Goal: Information Seeking & Learning: Compare options

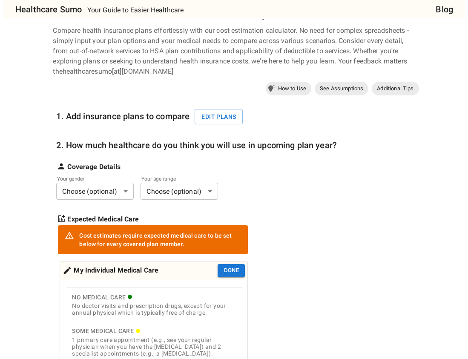
scroll to position [43, 0]
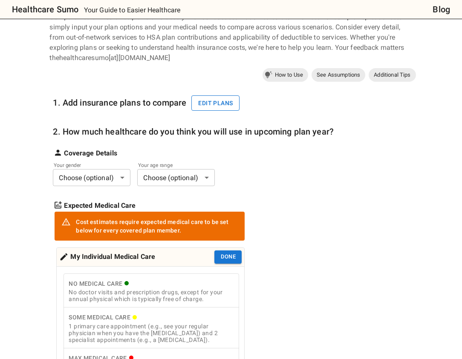
click at [215, 103] on button "Edit plans" at bounding box center [215, 103] width 48 height 16
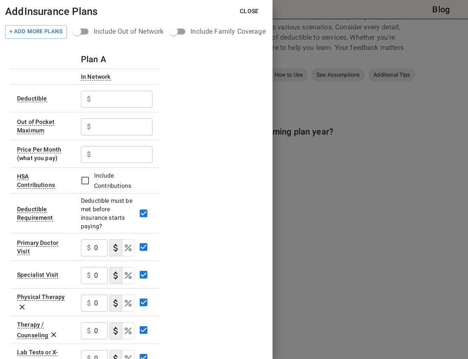
click at [141, 35] on div "Include Out of Network" at bounding box center [129, 31] width 70 height 10
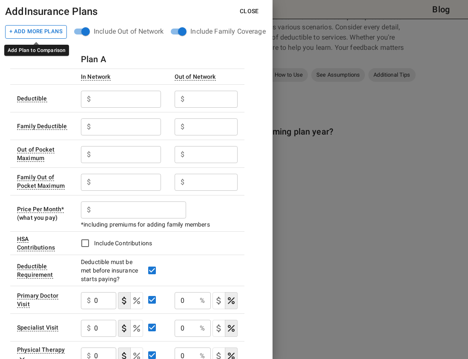
click at [49, 29] on button "+ Add More Plans" at bounding box center [36, 32] width 62 height 14
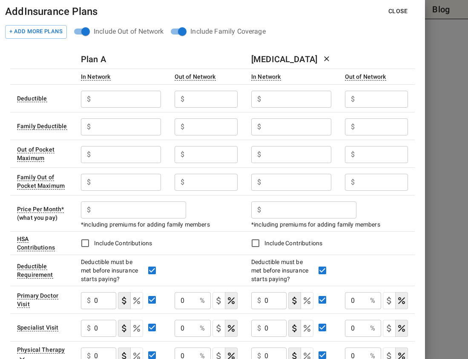
click at [221, 52] on div "Plan A" at bounding box center [159, 59] width 157 height 14
click at [310, 95] on input "text" at bounding box center [297, 99] width 66 height 17
type input "0"
type input "2500"
click at [49, 69] on th at bounding box center [42, 77] width 64 height 16
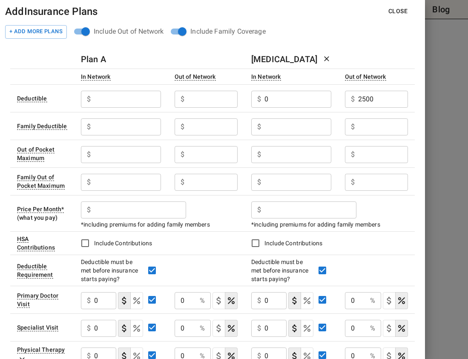
click at [141, 53] on div "Plan A" at bounding box center [159, 59] width 157 height 14
click at [130, 17] on div "Add Insurance Plans Close" at bounding box center [207, 13] width 414 height 20
click at [142, 56] on div "Plan A" at bounding box center [159, 59] width 157 height 14
click at [381, 129] on input "text" at bounding box center [383, 126] width 50 height 17
type input "500"
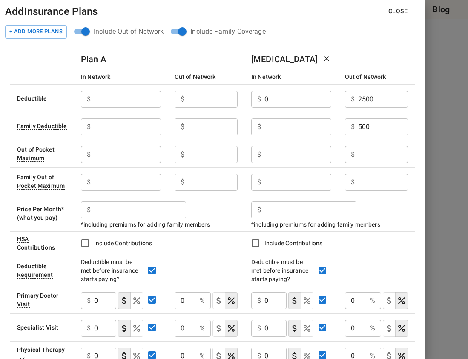
click at [140, 61] on div "Plan A" at bounding box center [159, 59] width 157 height 14
click at [374, 155] on input "text" at bounding box center [383, 154] width 50 height 17
click at [422, 167] on div "Add Insurance Plans Close + Add More Plans Include Out of Network Include Famil…" at bounding box center [212, 179] width 425 height 359
click at [152, 14] on div "Add Insurance Plans Close" at bounding box center [207, 13] width 414 height 20
drag, startPoint x: 382, startPoint y: 152, endPoint x: 323, endPoint y: 155, distance: 58.9
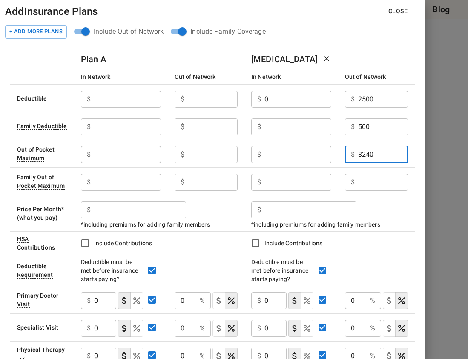
click at [323, 155] on tr "Out of Pocket Maximum $ ​ $ ​ $ ​ $ 8240 ​" at bounding box center [212, 154] width 405 height 28
type input "4120"
click at [375, 184] on input "text" at bounding box center [383, 182] width 50 height 17
type input "8240"
click at [400, 253] on td "Include Contributions" at bounding box center [329, 242] width 170 height 23
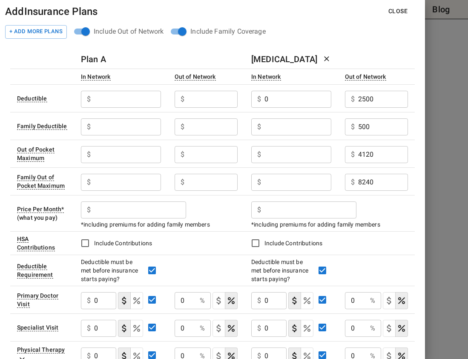
click at [143, 72] on th "In Network" at bounding box center [121, 77] width 94 height 16
click at [4, 319] on div "Add Insurance Plans Close + Add More Plans Include Out of Network Include Famil…" at bounding box center [212, 179] width 425 height 359
drag, startPoint x: 391, startPoint y: 158, endPoint x: 342, endPoint y: 160, distance: 49.8
click at [342, 160] on td "$ 4120 ​" at bounding box center [376, 154] width 77 height 28
click at [135, 7] on div "Add Insurance Plans Close" at bounding box center [207, 13] width 414 height 20
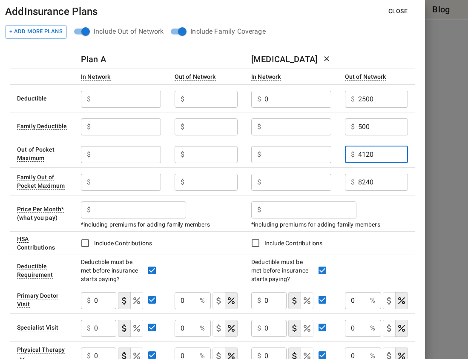
drag, startPoint x: 377, startPoint y: 151, endPoint x: 342, endPoint y: 153, distance: 35.8
click at [342, 153] on td "$ 4120 ​" at bounding box center [376, 154] width 77 height 28
click at [314, 156] on input "text" at bounding box center [297, 154] width 66 height 17
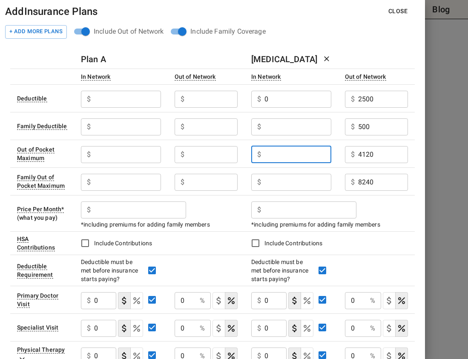
paste input "4120"
type input "4120"
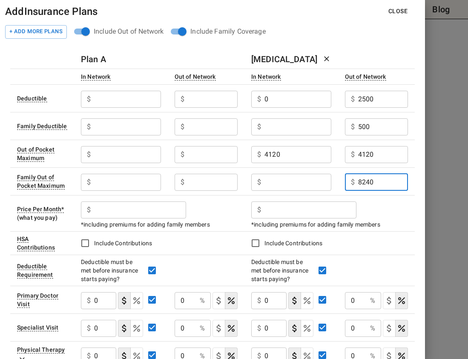
drag, startPoint x: 357, startPoint y: 184, endPoint x: 344, endPoint y: 185, distance: 13.2
click at [344, 185] on td "$ 8240 ​" at bounding box center [376, 181] width 77 height 28
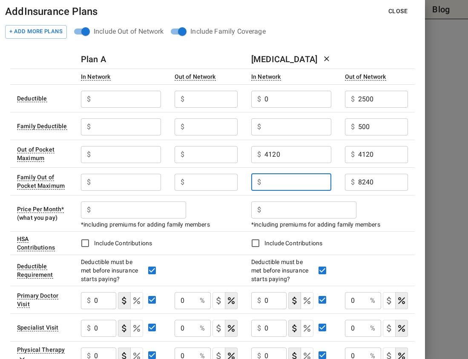
click at [301, 184] on input "text" at bounding box center [297, 182] width 66 height 17
paste input "8240"
type input "8240"
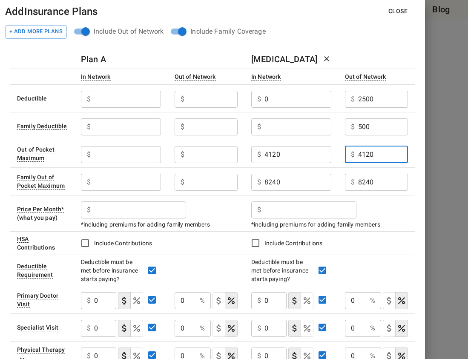
drag, startPoint x: 388, startPoint y: 158, endPoint x: 349, endPoint y: 158, distance: 38.8
click at [349, 158] on div "$ 4120 ​" at bounding box center [376, 154] width 63 height 17
type input "3750"
click at [388, 182] on input "8240" at bounding box center [383, 182] width 50 height 17
click at [128, 12] on div "Add Insurance Plans Close" at bounding box center [207, 13] width 414 height 20
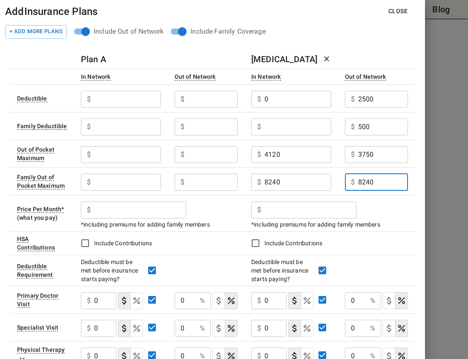
drag, startPoint x: 386, startPoint y: 182, endPoint x: 306, endPoint y: 170, distance: 81.1
click at [306, 170] on tr "Family Out of Pocket Maximum $ ​ $ ​ $ 8240 ​ $ 8240 ​" at bounding box center [212, 181] width 405 height 28
type input "7500"
click at [3, 262] on div "Add Insurance Plans Close + Add More Plans Include Out of Network Include Famil…" at bounding box center [212, 179] width 425 height 359
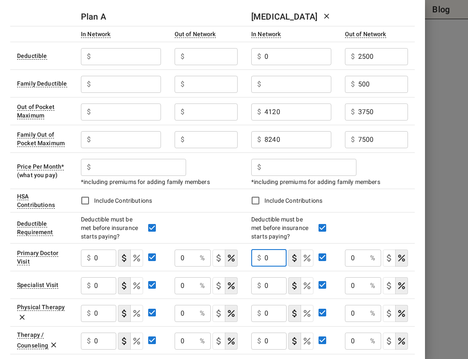
drag, startPoint x: 278, startPoint y: 260, endPoint x: 259, endPoint y: 260, distance: 18.7
click at [259, 260] on div "$ 0 ​" at bounding box center [268, 258] width 35 height 17
type input "25"
type button "COPAYMENT"
type button "COINSURANCE"
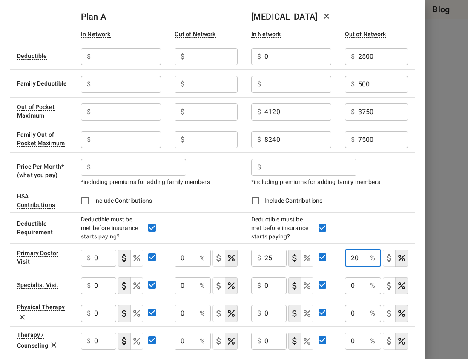
type input "20"
click at [2, 279] on div "Add Insurance Plans Close + Add More Plans Include Out of Network Include Famil…" at bounding box center [212, 179] width 425 height 359
drag, startPoint x: 276, startPoint y: 283, endPoint x: 259, endPoint y: 284, distance: 17.9
click at [258, 284] on div "$ 0 ​" at bounding box center [268, 285] width 35 height 17
type input "25"
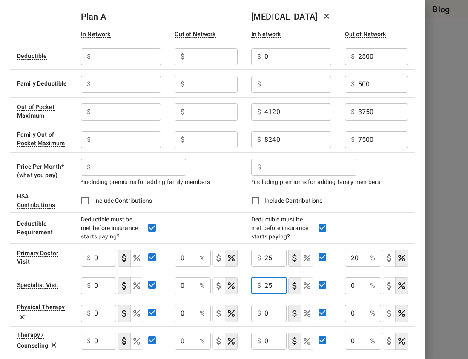
type button "COPAYMENT"
type button "COINSURANCE"
type input "20"
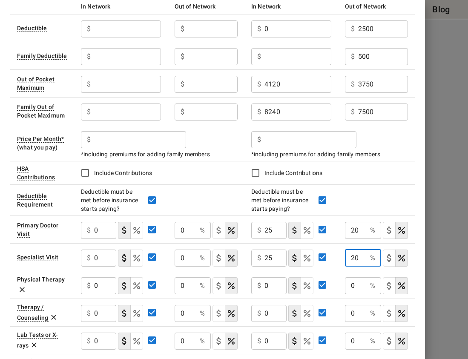
scroll to position [85, 0]
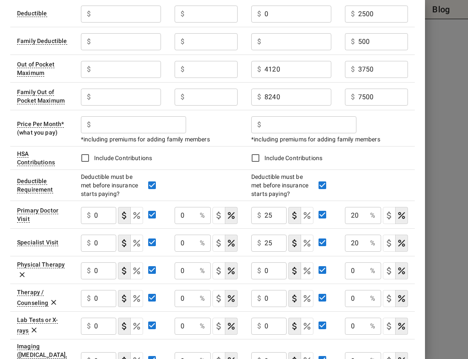
click at [6, 305] on div "Add Insurance Plans Close + Add More Plans Include Out of Network Include Famil…" at bounding box center [212, 179] width 425 height 359
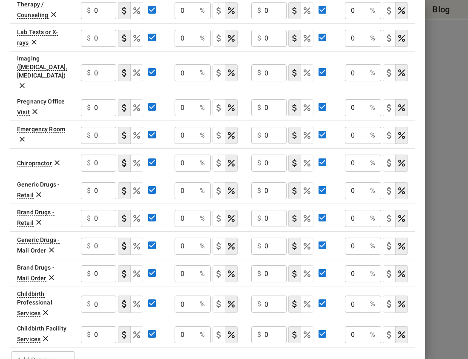
scroll to position [381, 0]
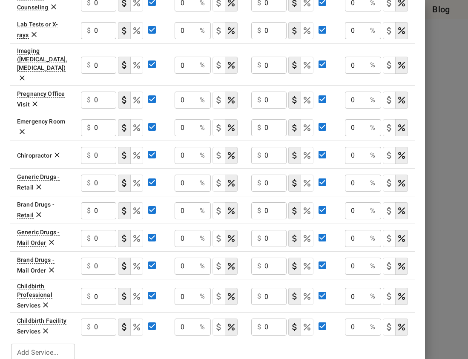
click at [149, 346] on table "Plan A [MEDICAL_DATA] In Network Out of Network In Network Out of Network Deduc…" at bounding box center [212, 15] width 405 height 693
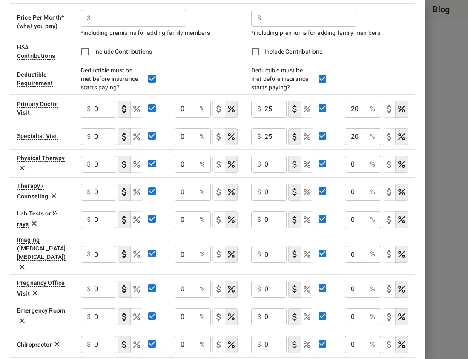
scroll to position [168, 0]
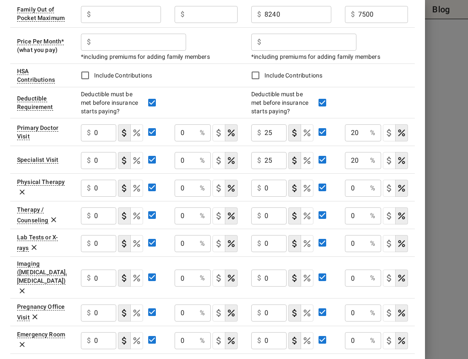
click at [2, 253] on div "Add Insurance Plans Close + Add More Plans Include Out of Network Include Famil…" at bounding box center [212, 179] width 425 height 359
drag, startPoint x: 11, startPoint y: 167, endPoint x: 16, endPoint y: 167, distance: 5.1
click at [11, 167] on td "Specialist Visit" at bounding box center [42, 160] width 64 height 28
drag, startPoint x: 281, startPoint y: 247, endPoint x: 241, endPoint y: 248, distance: 40.5
click at [241, 248] on tr "Lab Tests or X-rays $ 0 ​ 0 % ​ $ 0 ​ 0 % ​" at bounding box center [212, 243] width 405 height 28
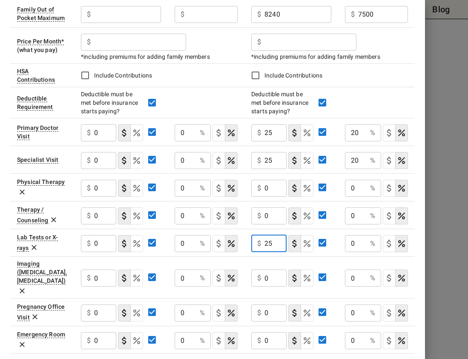
type input "25"
type button "COPAYMENT"
type button "COINSURANCE"
type input "20"
click at [165, 262] on td "$ 0 ​" at bounding box center [121, 277] width 94 height 42
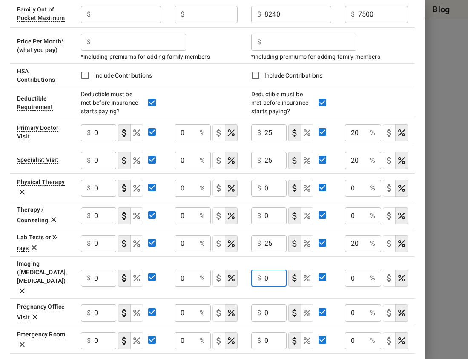
click at [279, 270] on input "0" at bounding box center [275, 278] width 22 height 17
type input "25"
type button "COPAYMENT"
type button "COINSURANCE"
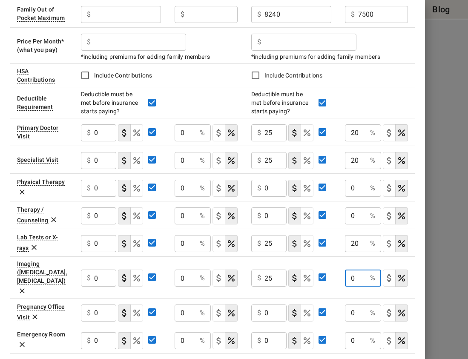
type button "COPAYMENT"
type input "20"
click at [159, 29] on td "$ ​ *including premiums for adding family members" at bounding box center [159, 45] width 170 height 36
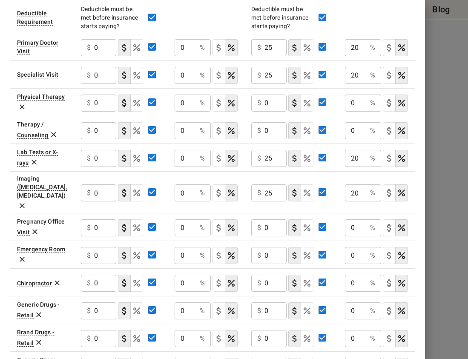
scroll to position [296, 0]
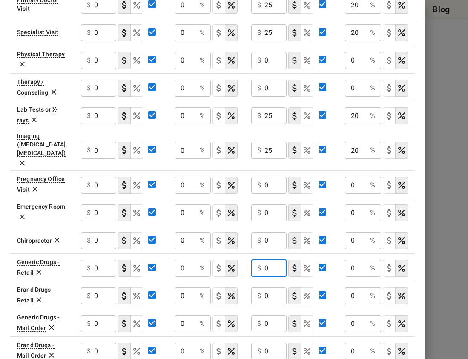
drag, startPoint x: 276, startPoint y: 251, endPoint x: 252, endPoint y: 254, distance: 24.5
click at [252, 260] on div "$ 0 ​" at bounding box center [268, 268] width 35 height 17
type input "5"
type button "COPAYMENT"
type button "COINSURANCE"
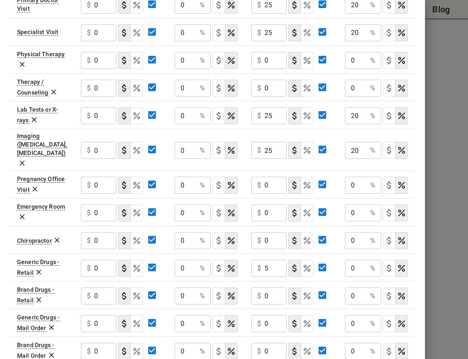
click at [3, 268] on div "Add Insurance Plans Close + Add More Plans Include Out of Network Include Famil…" at bounding box center [212, 179] width 425 height 359
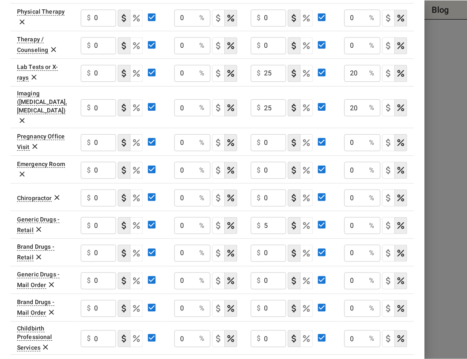
scroll to position [381, 0]
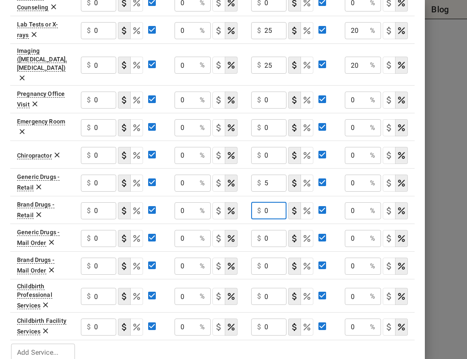
click at [274, 202] on input "0" at bounding box center [275, 210] width 22 height 17
type input "30"
type button "COPAYMENT"
click at [276, 231] on input "0" at bounding box center [275, 238] width 22 height 17
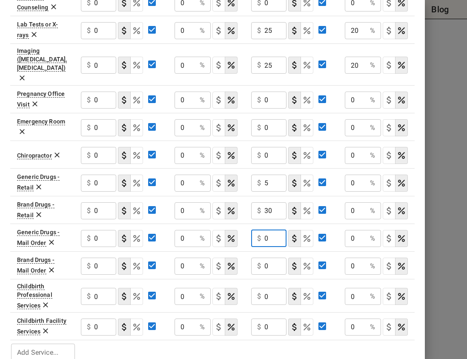
click at [276, 231] on input "0" at bounding box center [275, 238] width 22 height 17
type input "60"
click at [277, 258] on input "0" at bounding box center [275, 266] width 22 height 17
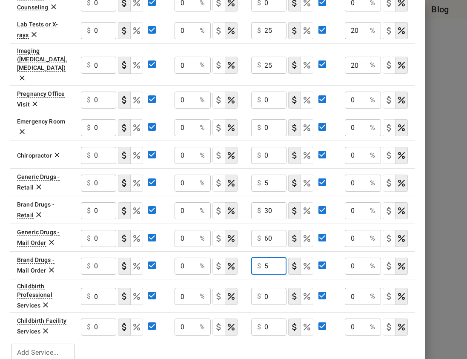
type input "5"
click at [276, 288] on input "0" at bounding box center [275, 296] width 22 height 17
type input "55"
type button "COPAYMENT"
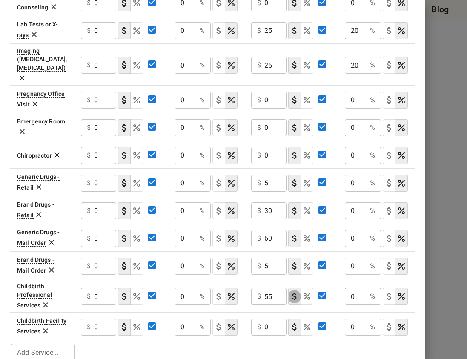
type button "COINSURANCE"
click at [278, 319] on input "0" at bounding box center [275, 327] width 22 height 17
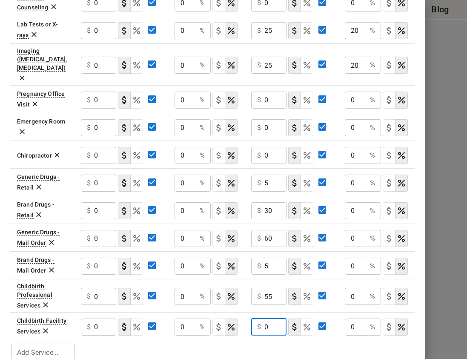
click at [279, 319] on input "0" at bounding box center [275, 327] width 22 height 17
click at [280, 319] on input "0" at bounding box center [275, 327] width 22 height 17
type input "1"
click at [282, 288] on input "55" at bounding box center [275, 296] width 22 height 17
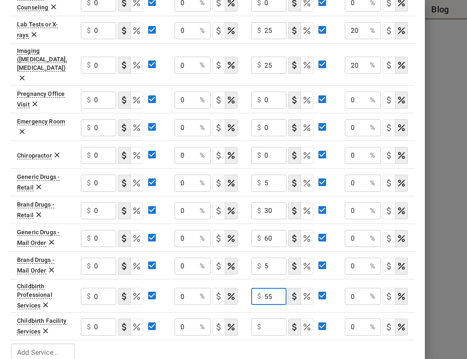
click at [282, 288] on input "55" at bounding box center [275, 296] width 22 height 17
drag, startPoint x: 280, startPoint y: 224, endPoint x: 253, endPoint y: 227, distance: 27.8
click at [253, 230] on div "$ 60 ​" at bounding box center [268, 238] width 35 height 17
type input "5"
click at [270, 258] on input "5" at bounding box center [275, 266] width 22 height 17
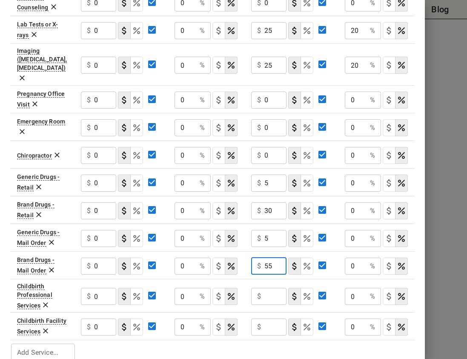
type input "55"
click at [133, 336] on table "Plan A [MEDICAL_DATA] In Network Out of Network In Network Out of Network Deduc…" at bounding box center [212, 15] width 405 height 693
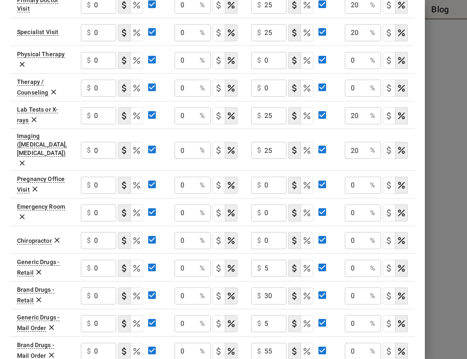
scroll to position [338, 0]
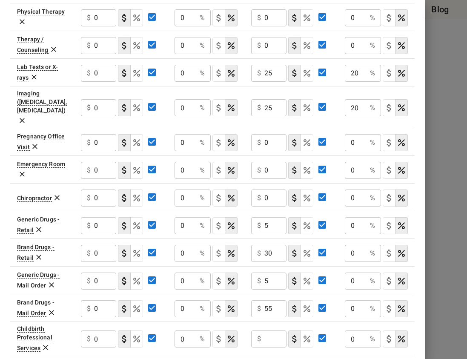
click at [5, 326] on div "Add Insurance Plans Close + Add More Plans Include Out of Network Include Famil…" at bounding box center [212, 179] width 425 height 359
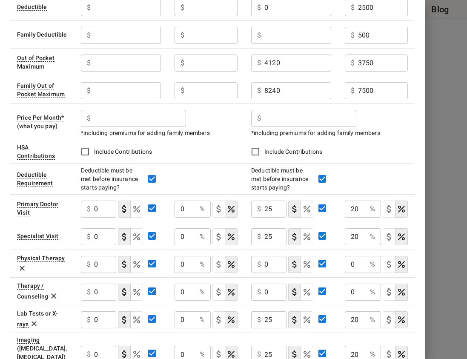
scroll to position [0, 0]
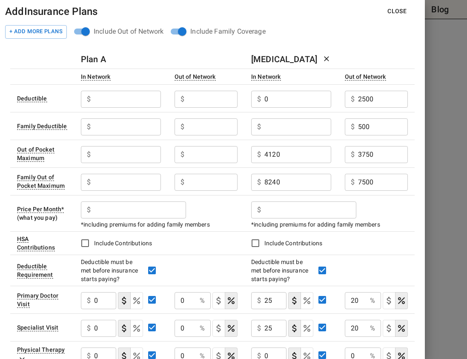
click at [155, 255] on td "Deductible must be met before insurance starts paying?" at bounding box center [159, 270] width 170 height 31
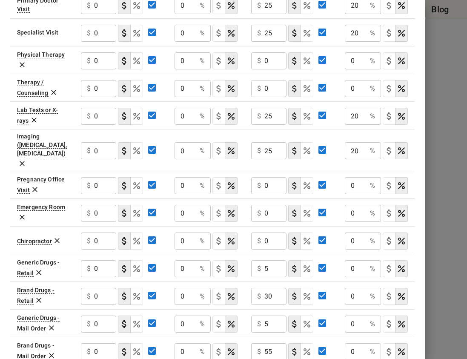
scroll to position [381, 0]
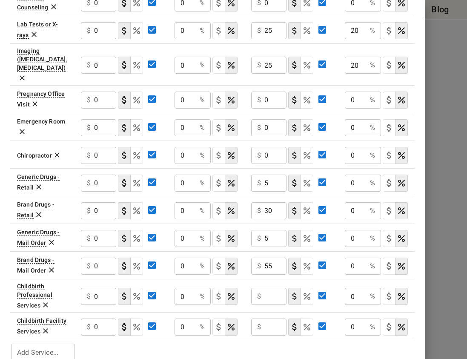
click at [147, 353] on div "Add Insurance Plans Close + Add More Plans Include Out of Network Include Famil…" at bounding box center [212, 179] width 425 height 359
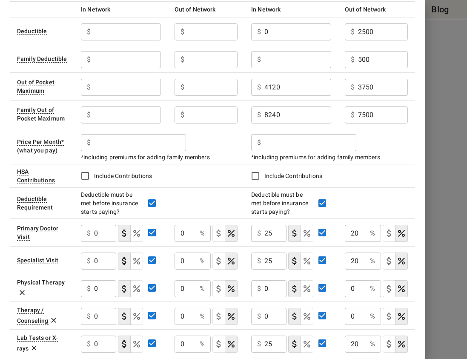
scroll to position [0, 0]
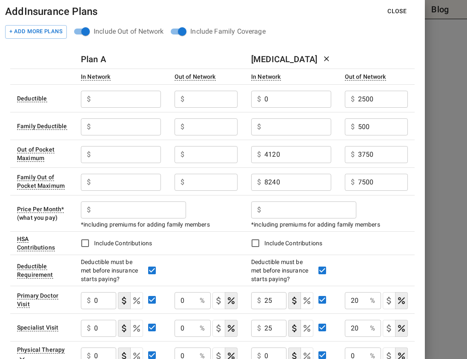
click at [134, 95] on input "text" at bounding box center [127, 99] width 66 height 17
click at [134, 96] on input "30" at bounding box center [127, 99] width 66 height 17
type input "300"
type input "600"
click at [117, 126] on input "text" at bounding box center [127, 126] width 66 height 17
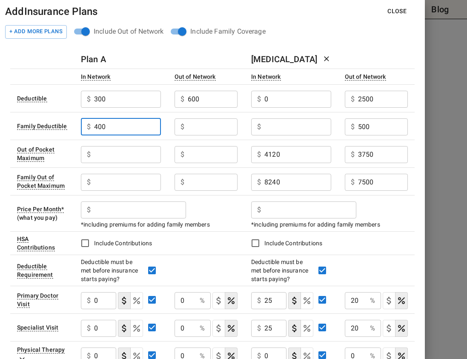
type input "400"
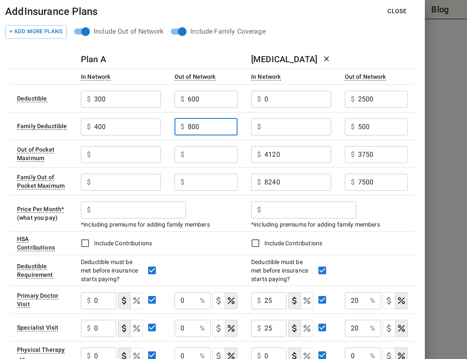
type input "800"
click at [386, 129] on input "500" at bounding box center [383, 126] width 50 height 17
type input "5000"
click at [113, 152] on input "text" at bounding box center [127, 154] width 66 height 17
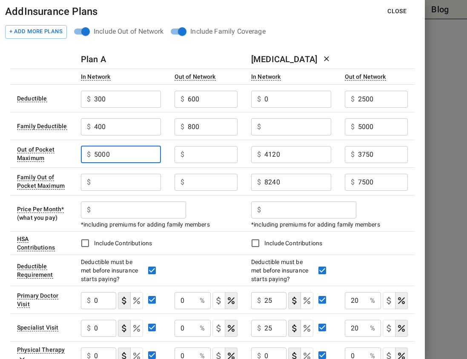
type input "5000"
click at [157, 154] on input "5000" at bounding box center [127, 154] width 66 height 17
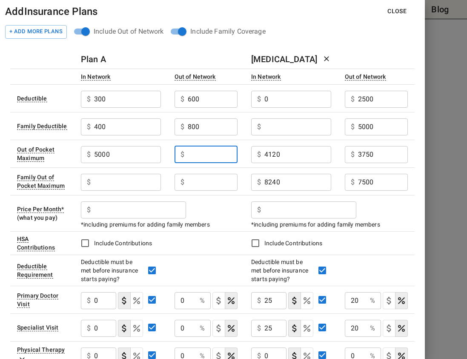
click at [220, 155] on input "text" at bounding box center [213, 154] width 50 height 17
type input "7"
click at [135, 178] on input "text" at bounding box center [127, 182] width 66 height 17
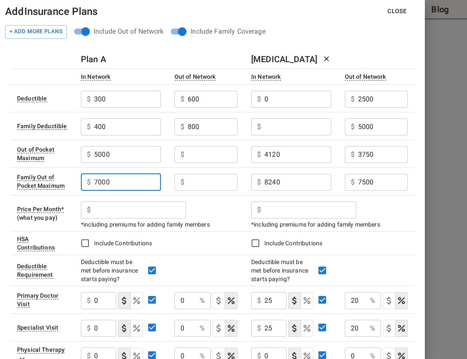
type input "7000"
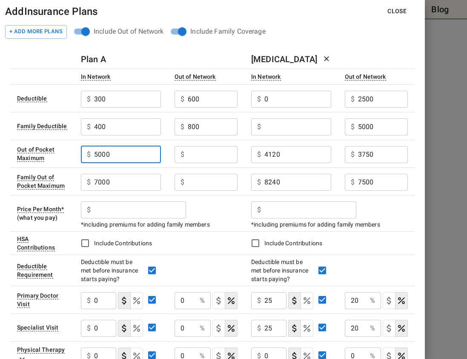
drag, startPoint x: 159, startPoint y: 160, endPoint x: 190, endPoint y: 157, distance: 30.8
click at [162, 159] on td "$ 5000 ​" at bounding box center [121, 154] width 94 height 28
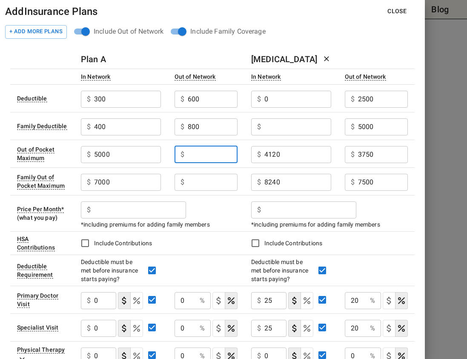
click at [192, 156] on input "text" at bounding box center [213, 154] width 50 height 17
type input "7000"
click at [231, 181] on input "text" at bounding box center [213, 182] width 50 height 17
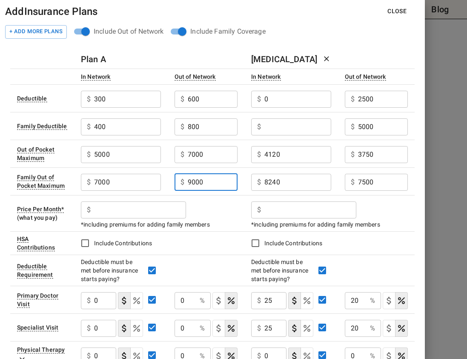
type input "9000"
click at [102, 302] on input "0" at bounding box center [105, 300] width 22 height 17
type input "10"
click at [139, 301] on icon "Select if this service charges coinsurance, a percentage of the medical expense…" at bounding box center [137, 301] width 10 height 10
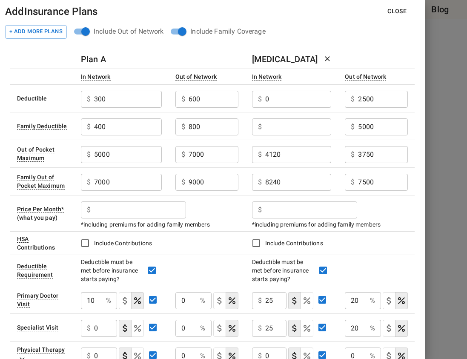
click at [197, 300] on div "0 % ​" at bounding box center [193, 300] width 36 height 17
click at [198, 302] on div "0 % ​" at bounding box center [193, 300] width 36 height 17
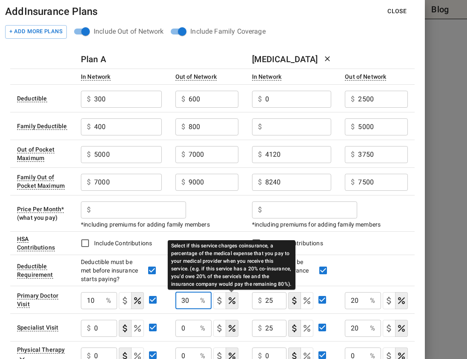
type input "30"
click at [230, 300] on icon "Select if this service charges coinsurance, a percentage of the medical expense…" at bounding box center [232, 301] width 10 height 10
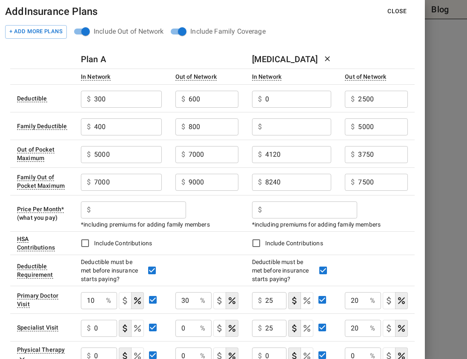
click at [104, 328] on input "0" at bounding box center [105, 328] width 23 height 17
type input "10"
click at [199, 325] on div "0 % ​" at bounding box center [193, 328] width 36 height 17
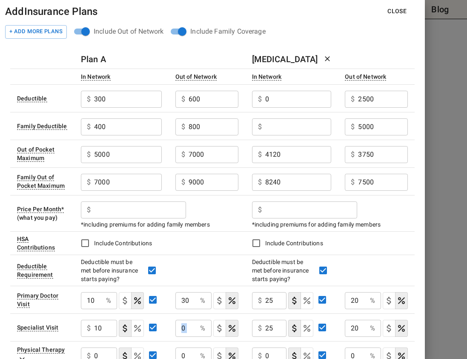
click at [199, 325] on div "0 % ​" at bounding box center [193, 328] width 36 height 17
type input "30"
click at [2, 330] on div "Add Insurance Plans Close + Add More Plans Include Out of Network Include Famil…" at bounding box center [212, 179] width 425 height 359
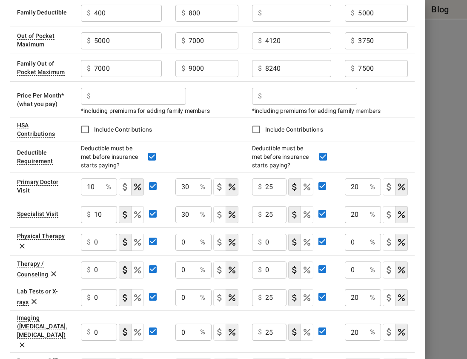
scroll to position [128, 0]
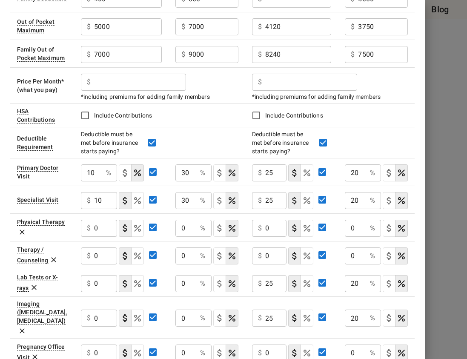
click at [8, 314] on div "Add Insurance Plans Close + Add More Plans Include Out of Network Include Famil…" at bounding box center [212, 179] width 425 height 359
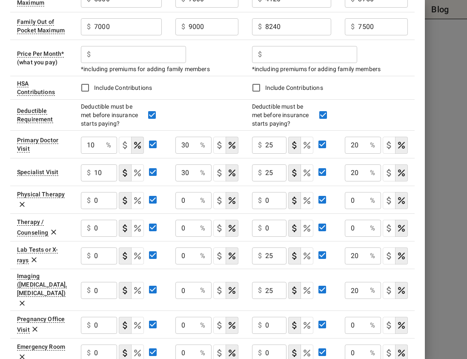
scroll to position [170, 0]
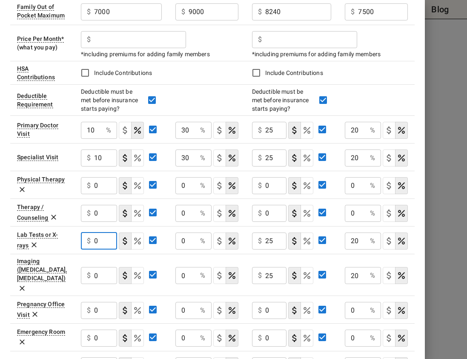
click at [98, 238] on input "0" at bounding box center [105, 241] width 23 height 17
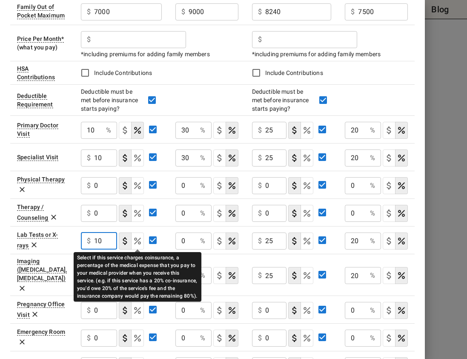
type input "10"
click at [135, 244] on icon "Select if this service charges coinsurance, a percentage of the medical expense…" at bounding box center [137, 241] width 10 height 10
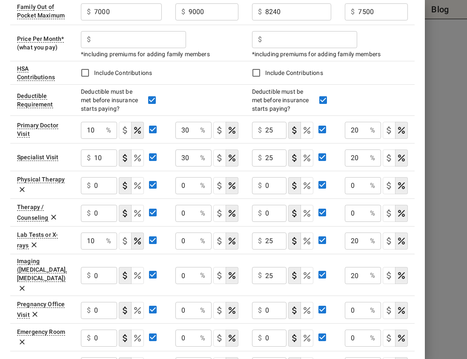
click at [188, 241] on input "0" at bounding box center [186, 241] width 22 height 17
type input "30"
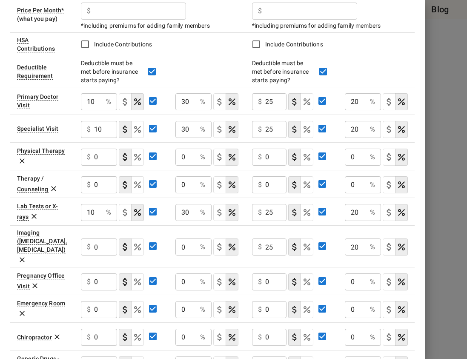
scroll to position [213, 0]
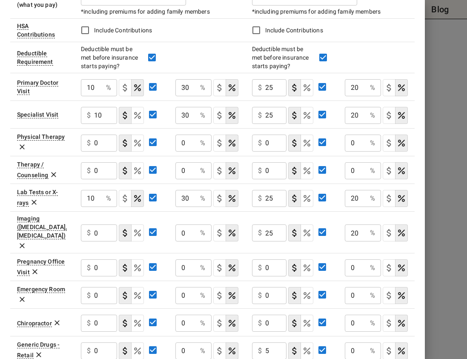
click at [3, 257] on div "Add Insurance Plans Close + Add More Plans Include Out of Network Include Famil…" at bounding box center [212, 179] width 425 height 359
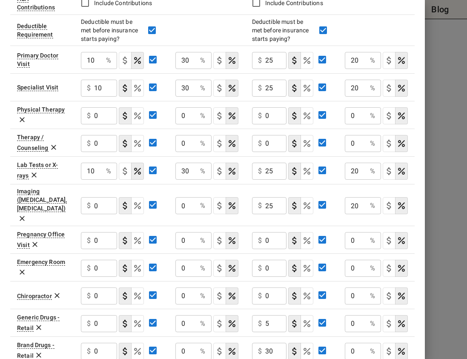
scroll to position [256, 0]
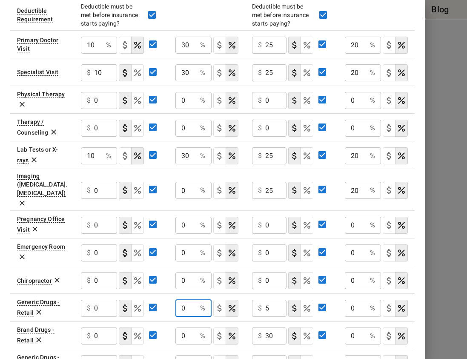
click at [195, 300] on input "0" at bounding box center [186, 308] width 22 height 17
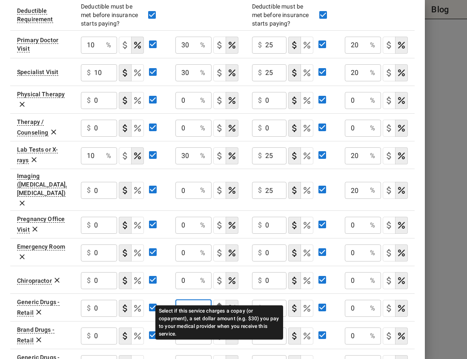
type input "10"
click at [219, 305] on icon "Select if this service charges a copay (or copayment), a set dollar amount (e.g…" at bounding box center [219, 309] width 4 height 8
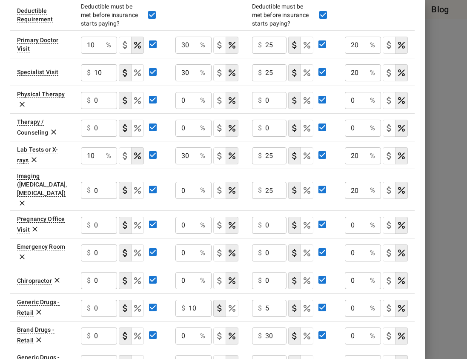
click at [164, 333] on td "$ 0 ​" at bounding box center [121, 335] width 95 height 28
click at [204, 331] on p "%" at bounding box center [202, 336] width 5 height 10
click at [165, 27] on div "Deductible must be met before insurance starts paying?" at bounding box center [160, 15] width 158 height 26
click at [193, 328] on input "0" at bounding box center [186, 336] width 22 height 17
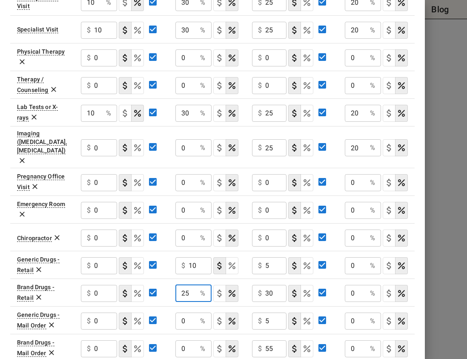
type input "25"
click at [196, 257] on input "10" at bounding box center [200, 265] width 23 height 17
click at [196, 285] on input "25" at bounding box center [186, 293] width 22 height 17
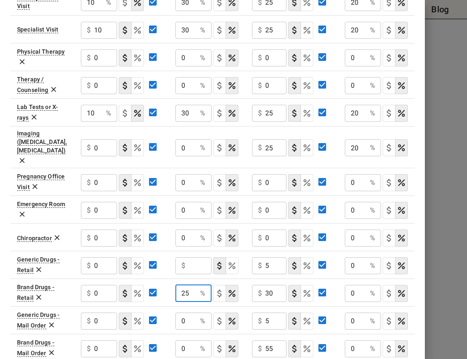
click at [195, 285] on input "25" at bounding box center [186, 293] width 22 height 17
click at [96, 115] on input "10" at bounding box center [92, 113] width 22 height 17
click at [103, 144] on input "0" at bounding box center [105, 147] width 23 height 17
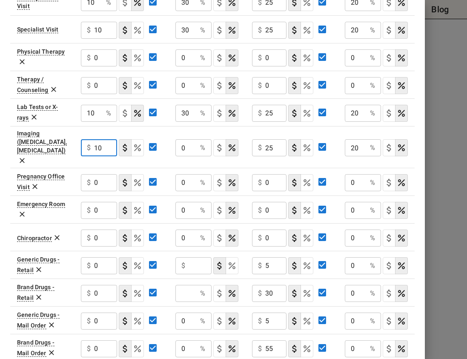
type input "10"
type button "COPAYMENT"
type button "COINSURANCE"
type input "30"
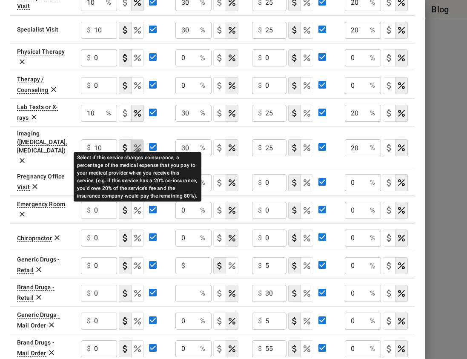
click at [137, 143] on icon "Select if this service charges coinsurance, a percentage of the medical expense…" at bounding box center [137, 148] width 10 height 10
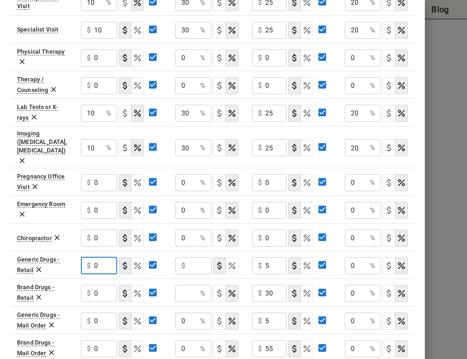
click at [101, 257] on input "0" at bounding box center [105, 265] width 23 height 17
type input "10"
click at [195, 257] on input "text" at bounding box center [200, 265] width 23 height 17
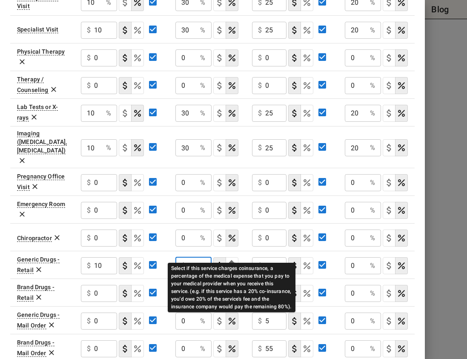
click at [230, 261] on icon "Select if this service charges coinsurance, a percentage of the medical expense…" at bounding box center [232, 266] width 10 height 10
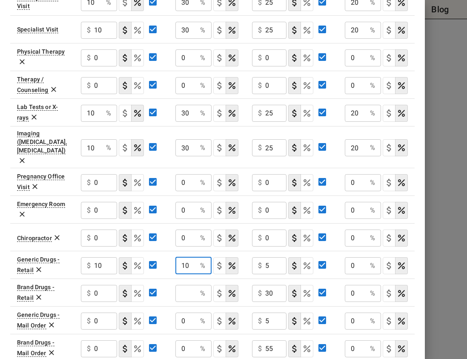
click at [190, 257] on input "10" at bounding box center [186, 265] width 22 height 17
click at [194, 257] on input "10" at bounding box center [186, 265] width 22 height 17
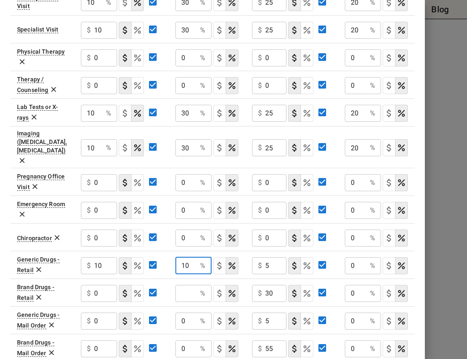
click at [194, 257] on input "10" at bounding box center [186, 265] width 22 height 17
type input "10"
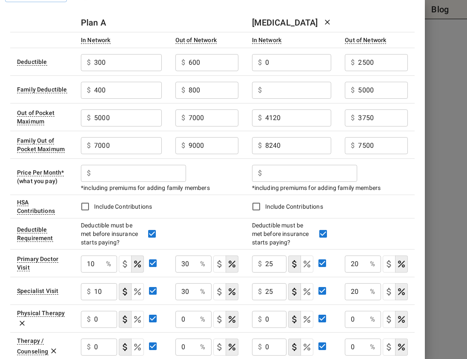
scroll to position [0, 0]
